Goal: Task Accomplishment & Management: Manage account settings

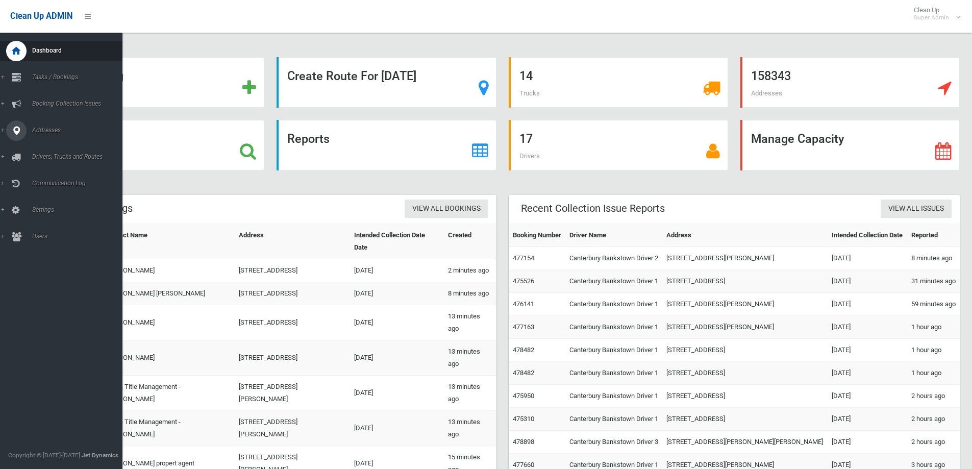
click at [13, 131] on icon at bounding box center [16, 130] width 9 height 20
click at [52, 144] on span "All Addresses" at bounding box center [75, 147] width 92 height 7
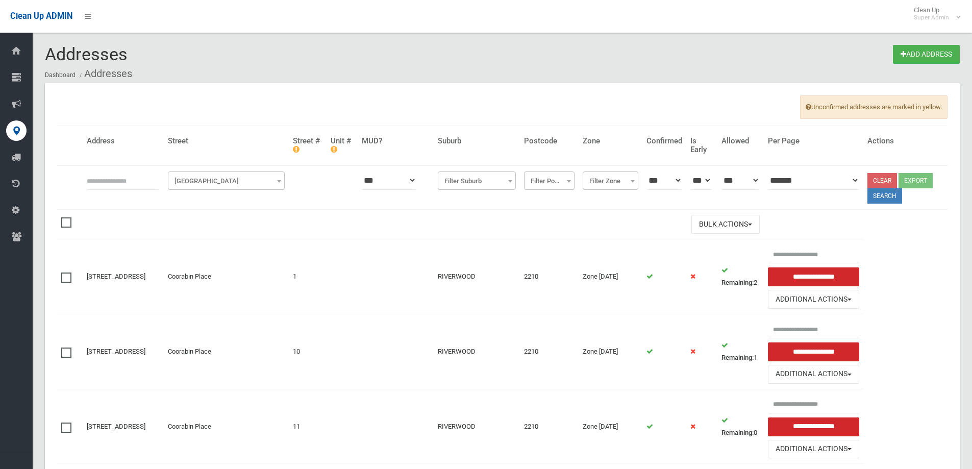
click at [111, 179] on input "text" at bounding box center [123, 180] width 73 height 19
type input "**********"
click button at bounding box center [0, 0] width 0 height 0
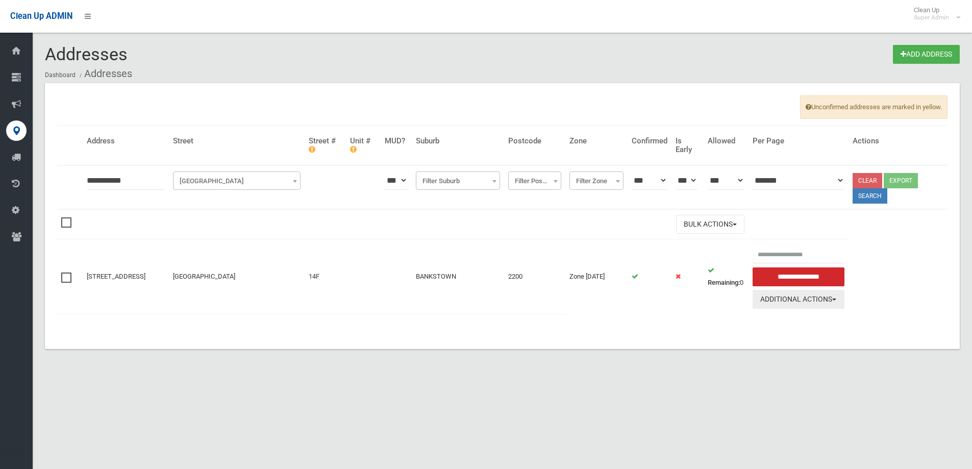
click at [802, 302] on button "Additional Actions" at bounding box center [799, 299] width 92 height 19
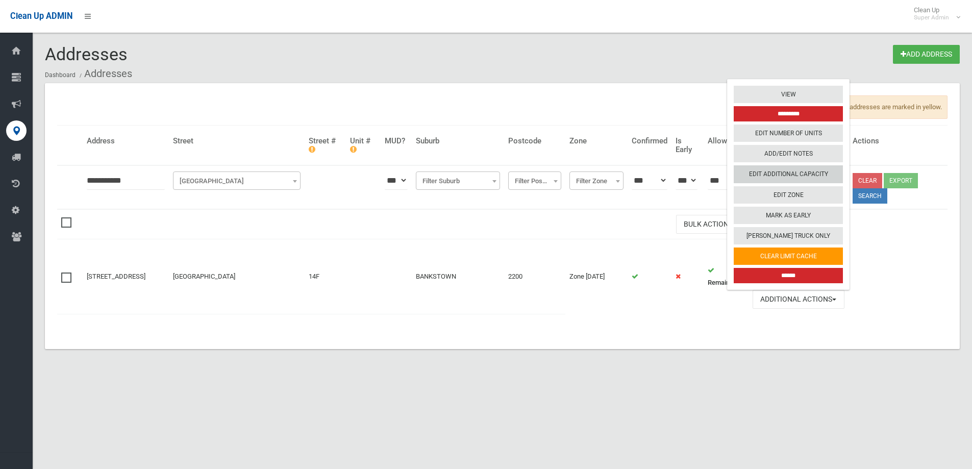
click at [794, 177] on link "Edit Additional Capacity" at bounding box center [788, 174] width 109 height 17
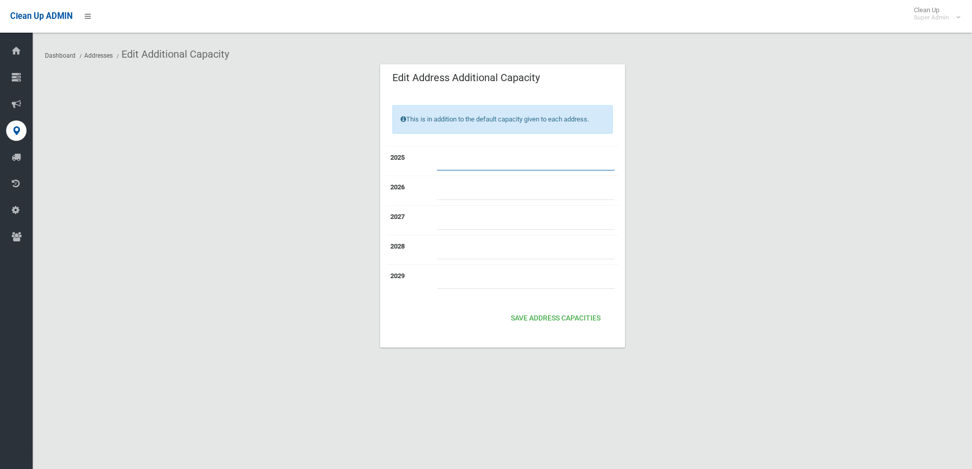
click at [451, 160] on input "number" at bounding box center [526, 161] width 178 height 19
type input "*"
click at [568, 317] on button "Save Address capacities" at bounding box center [556, 318] width 98 height 19
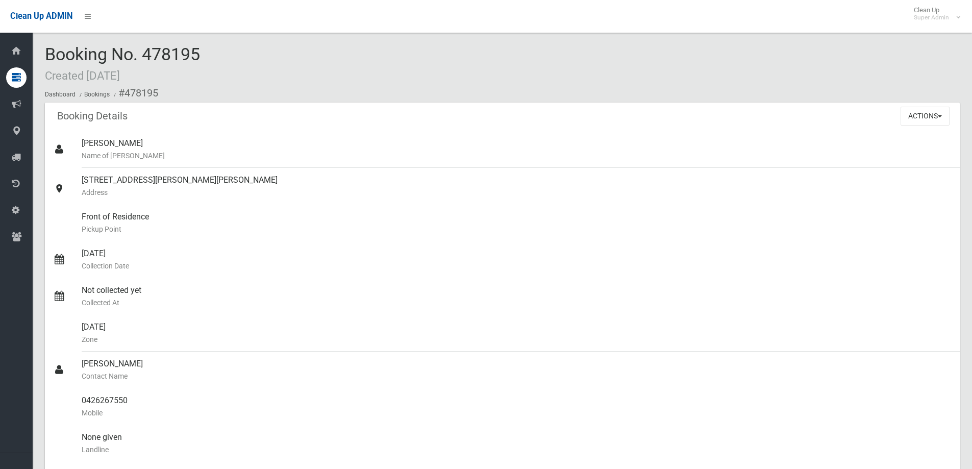
click at [200, 56] on span "Booking No. 478195 Created 08/08/2025" at bounding box center [122, 64] width 155 height 40
click at [235, 68] on div "Booking No. 476141 Created 28/07/2025 Dashboard Bookings #476141" at bounding box center [502, 74] width 915 height 58
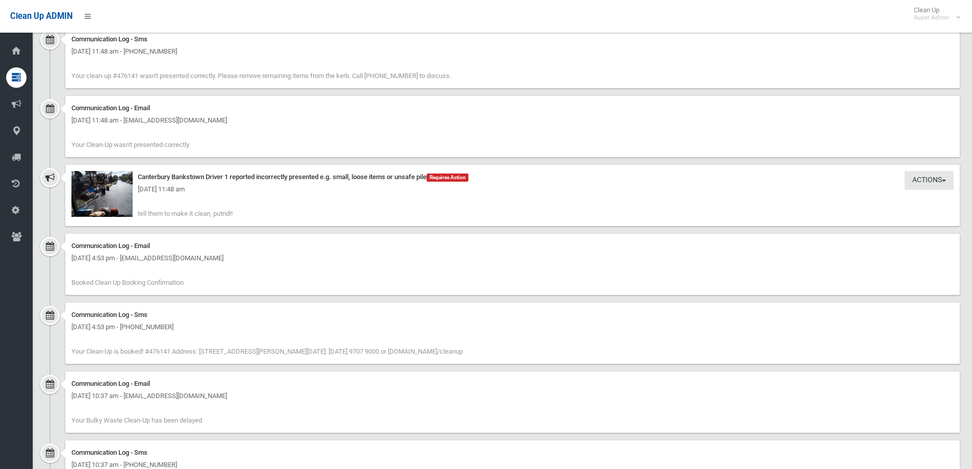
scroll to position [1020, 0]
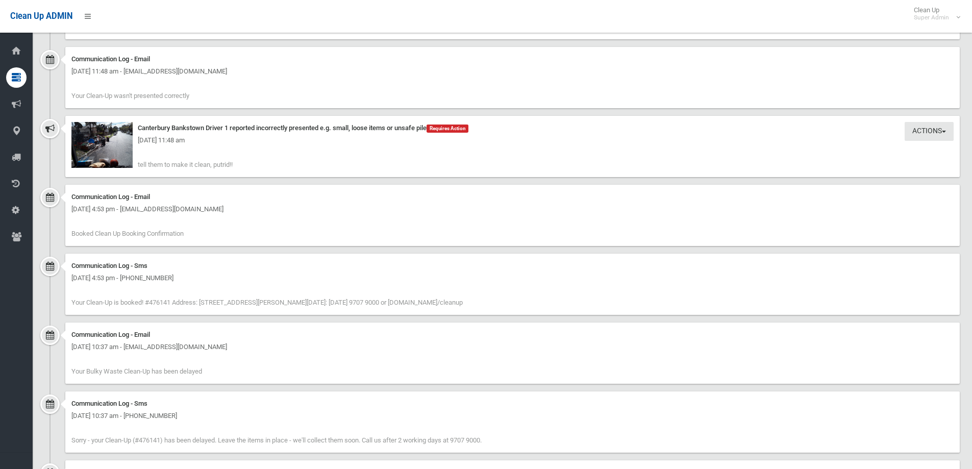
drag, startPoint x: 235, startPoint y: 164, endPoint x: 137, endPoint y: 167, distance: 97.5
click at [137, 167] on div "Actions Take Action Canterbury Bankstown Driver 1 reported incorrectly presente…" at bounding box center [512, 146] width 894 height 61
click at [110, 143] on div "[DATE] 11:48 am" at bounding box center [512, 140] width 882 height 12
click at [115, 149] on img at bounding box center [101, 145] width 61 height 46
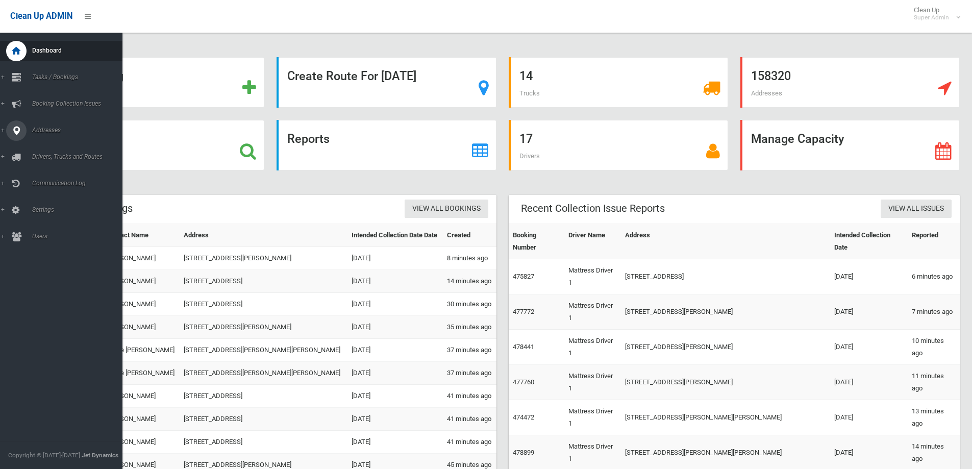
click at [18, 128] on icon at bounding box center [16, 130] width 9 height 20
click at [47, 148] on span "All Addresses" at bounding box center [75, 147] width 92 height 7
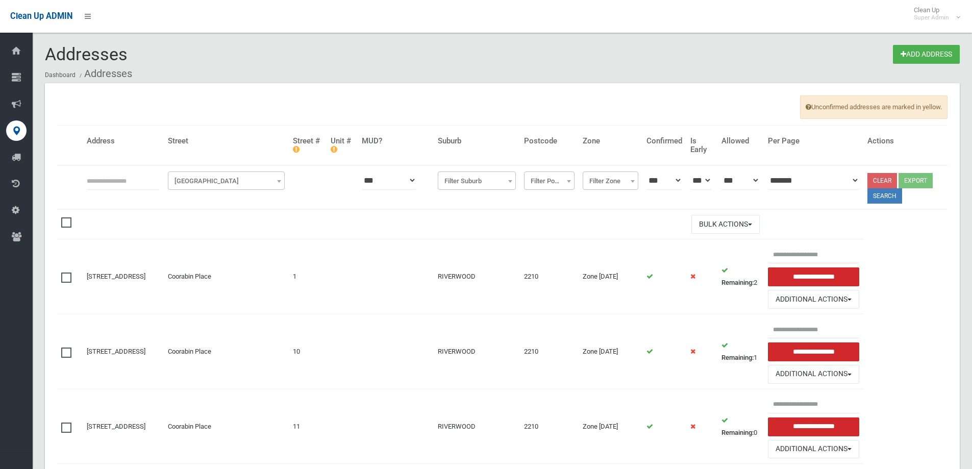
click at [105, 184] on input "text" at bounding box center [123, 180] width 73 height 19
type input "*******"
click button at bounding box center [0, 0] width 0 height 0
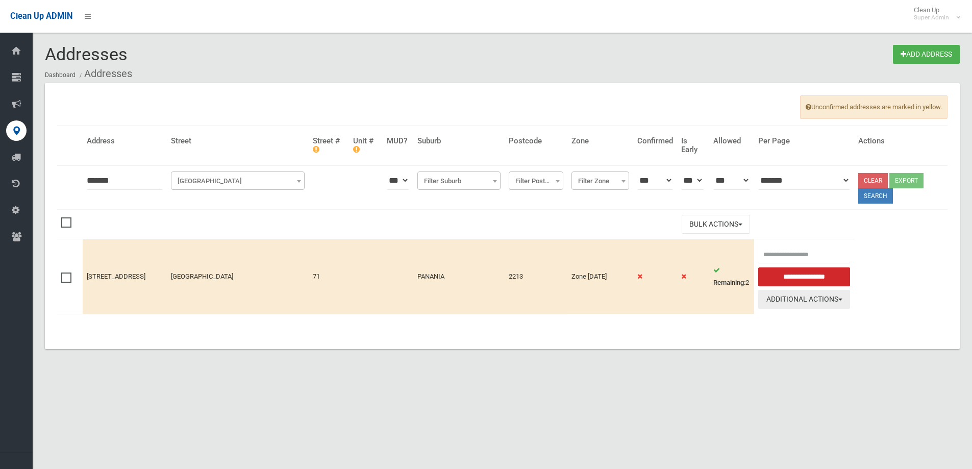
click at [828, 296] on button "Additional Actions" at bounding box center [804, 299] width 92 height 19
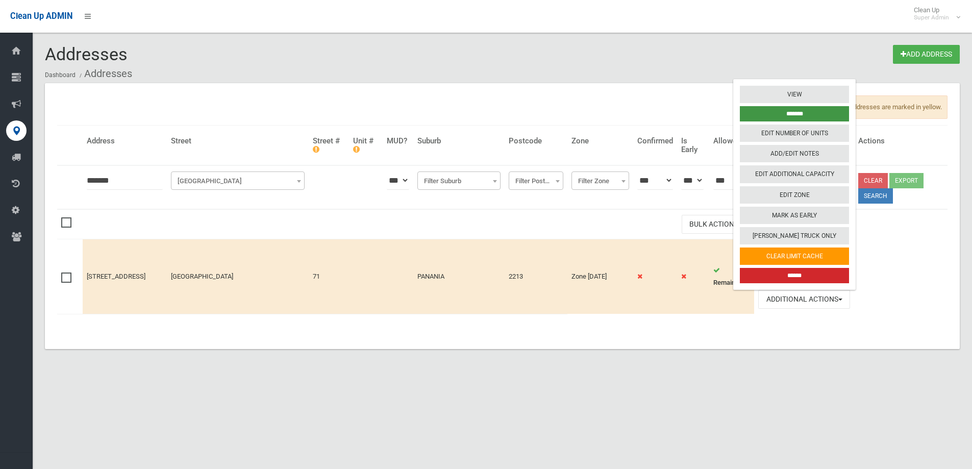
click at [795, 110] on input "*******" at bounding box center [794, 113] width 109 height 15
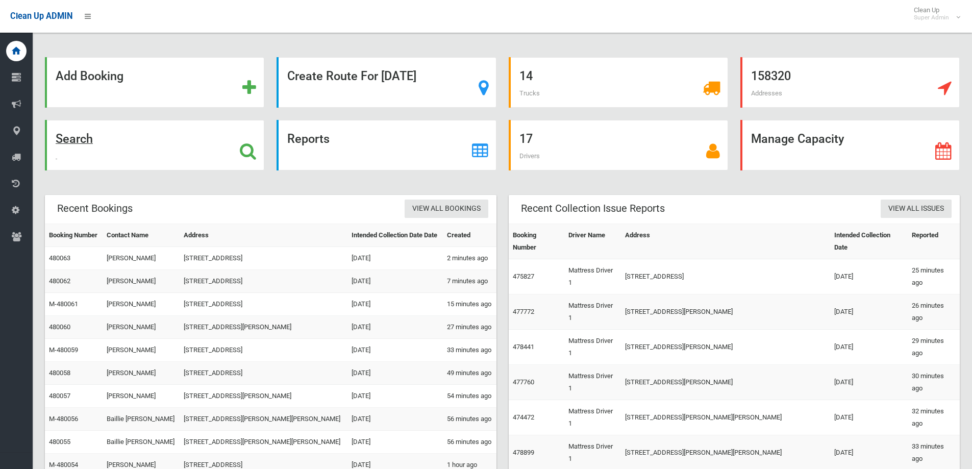
click at [249, 148] on icon at bounding box center [248, 150] width 16 height 17
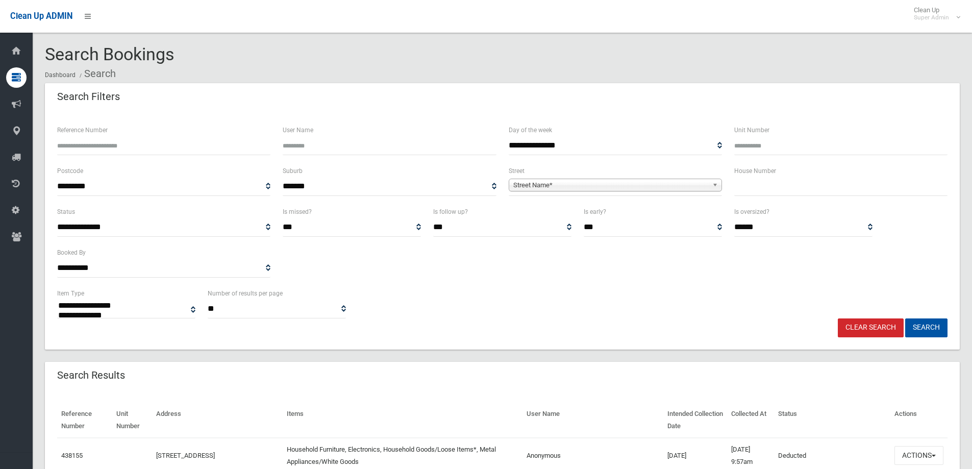
select select
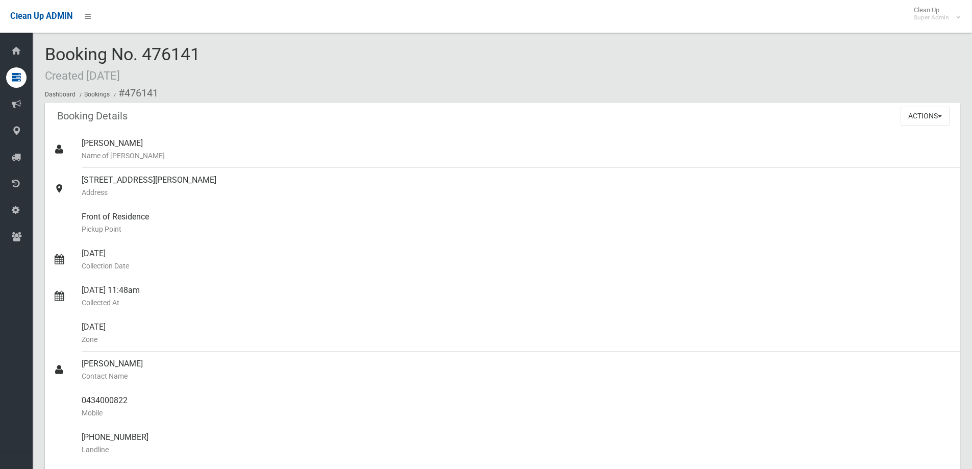
click at [314, 65] on div "Booking No. 476141 Created [DATE] Dashboard Bookings #476141" at bounding box center [502, 74] width 915 height 58
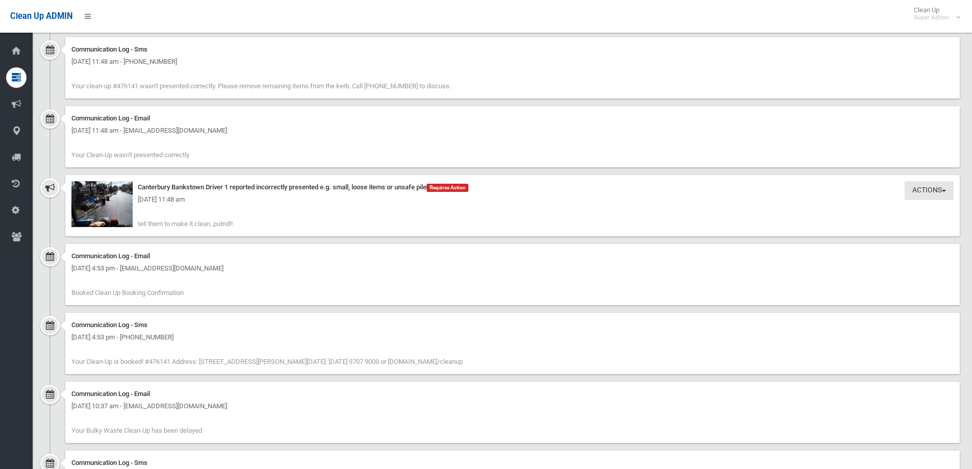
scroll to position [1020, 0]
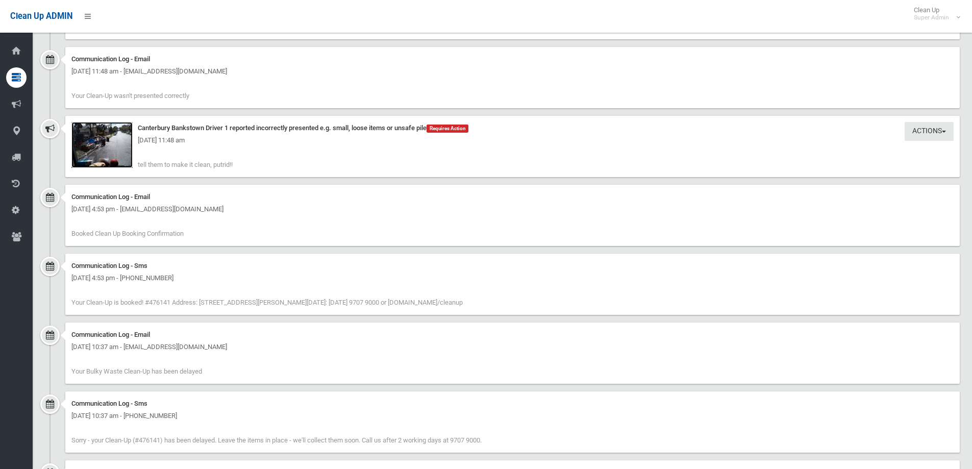
click at [112, 151] on img at bounding box center [101, 145] width 61 height 46
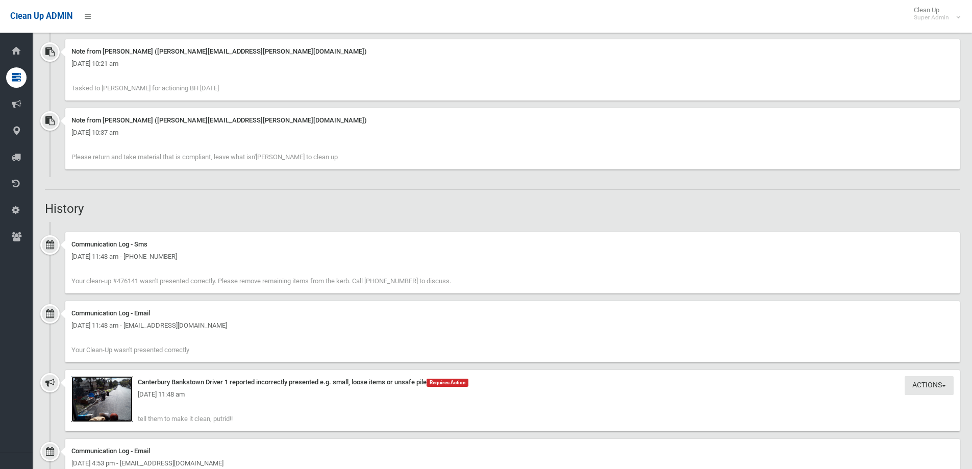
scroll to position [765, 0]
drag, startPoint x: 102, startPoint y: 156, endPoint x: 265, endPoint y: 158, distance: 163.3
click at [265, 158] on span "Please return and take material that is compliant, leave what isn'[PERSON_NAME]…" at bounding box center [204, 158] width 266 height 8
click at [331, 157] on div "Note from [PERSON_NAME] ([PERSON_NAME][EMAIL_ADDRESS][PERSON_NAME][DOMAIN_NAME]…" at bounding box center [512, 139] width 894 height 61
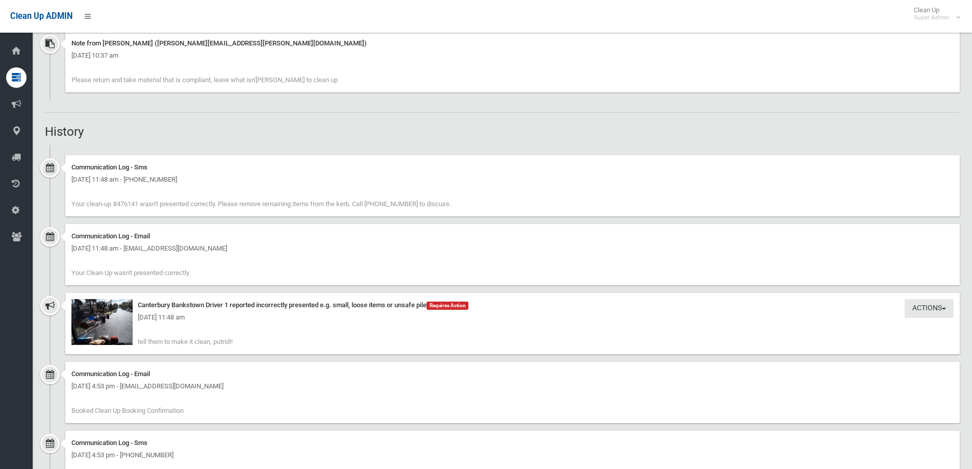
scroll to position [1020, 0]
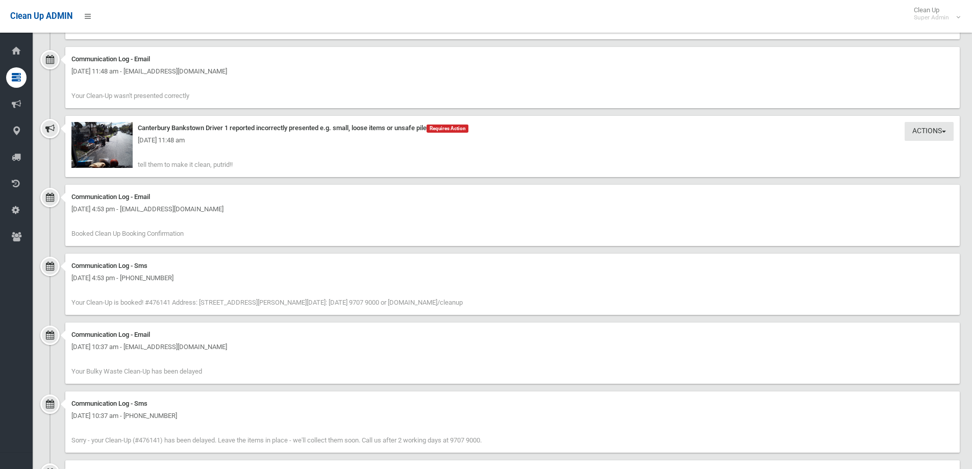
drag, startPoint x: 138, startPoint y: 163, endPoint x: 239, endPoint y: 166, distance: 100.5
click at [239, 166] on div "Actions Take Action Canterbury Bankstown Driver 1 reported incorrectly presente…" at bounding box center [512, 146] width 894 height 61
click at [237, 162] on div "Actions Take Action Canterbury Bankstown Driver 1 reported incorrectly presente…" at bounding box center [512, 146] width 894 height 61
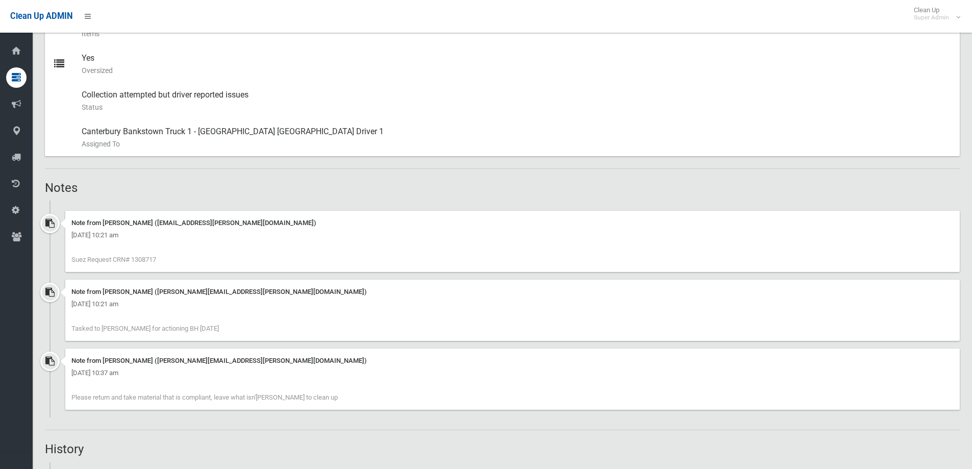
scroll to position [663, 0]
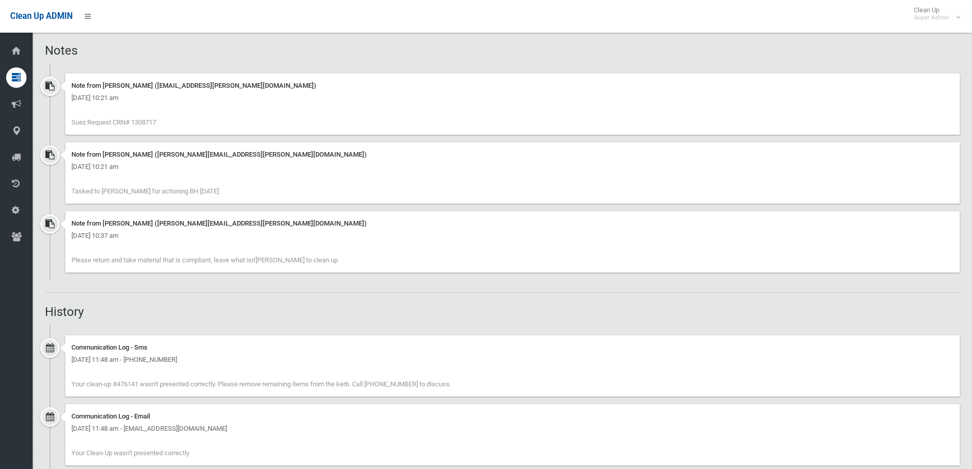
click at [148, 121] on span "Suez Request CRN# 1308717" at bounding box center [113, 122] width 85 height 8
copy span "1308717"
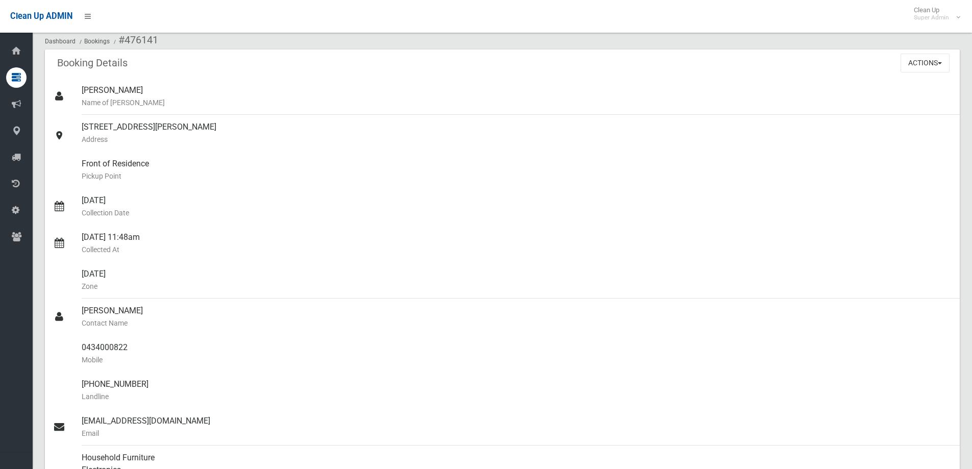
scroll to position [0, 0]
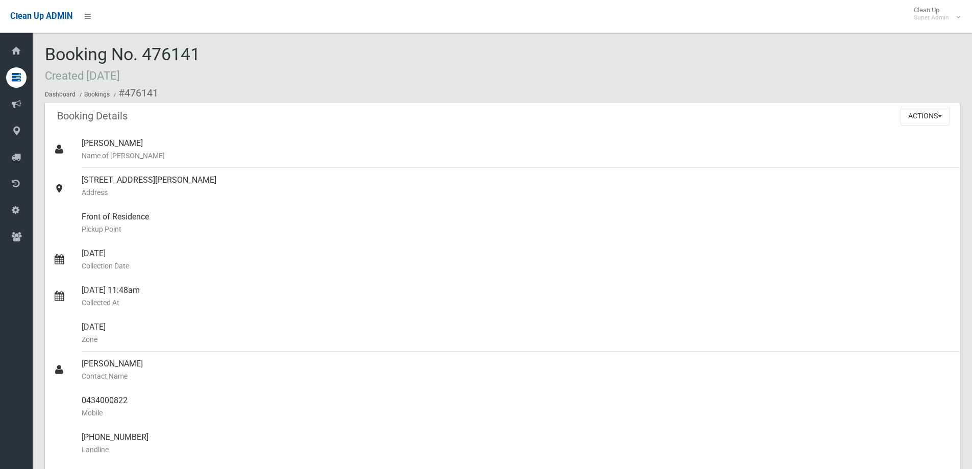
click at [383, 63] on div "Booking No. 476141 Created [DATE] Dashboard Bookings #476141" at bounding box center [502, 74] width 915 height 58
